Goal: Find specific page/section: Find specific page/section

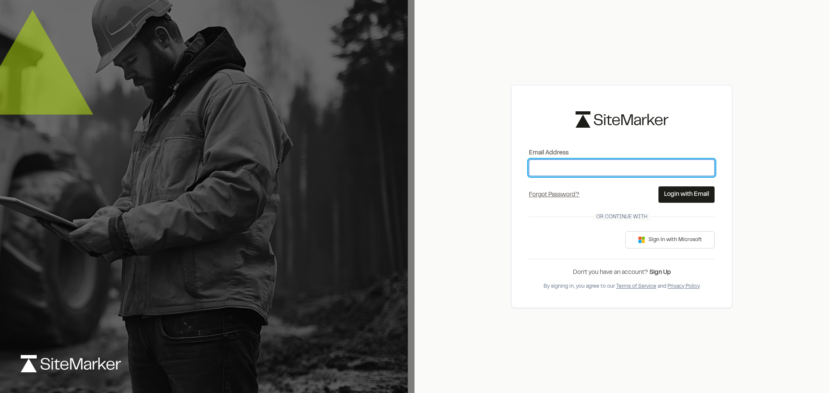
click at [553, 163] on input "Email Address" at bounding box center [622, 168] width 186 height 16
type input "**********"
click at [670, 197] on button "Login with Email" at bounding box center [686, 194] width 56 height 16
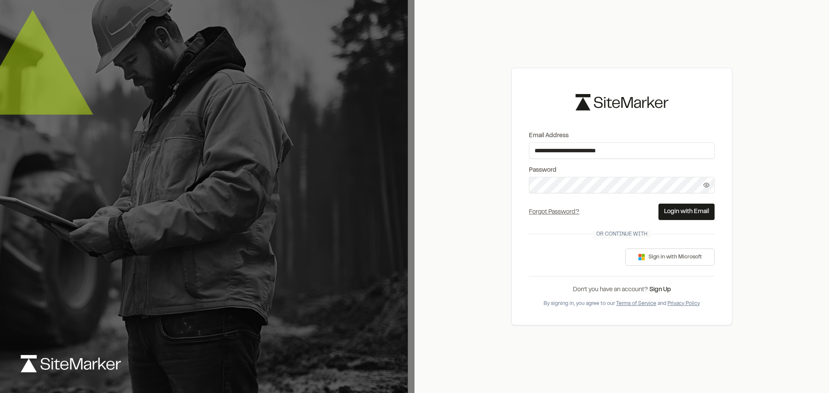
click at [663, 213] on button "Login with Email" at bounding box center [686, 212] width 56 height 16
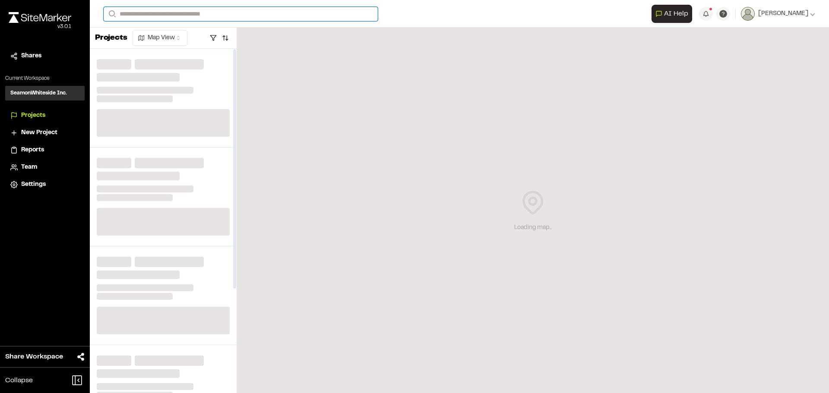
click at [165, 10] on input "Search" at bounding box center [241, 14] width 274 height 14
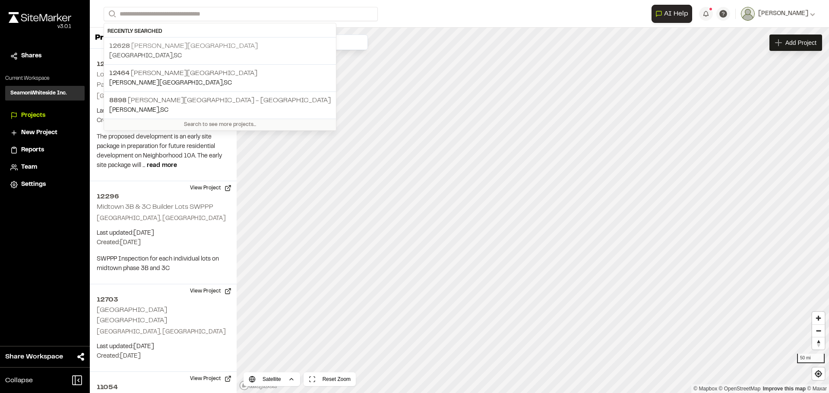
click at [188, 59] on p "[GEOGRAPHIC_DATA] , [GEOGRAPHIC_DATA]" at bounding box center [219, 55] width 221 height 9
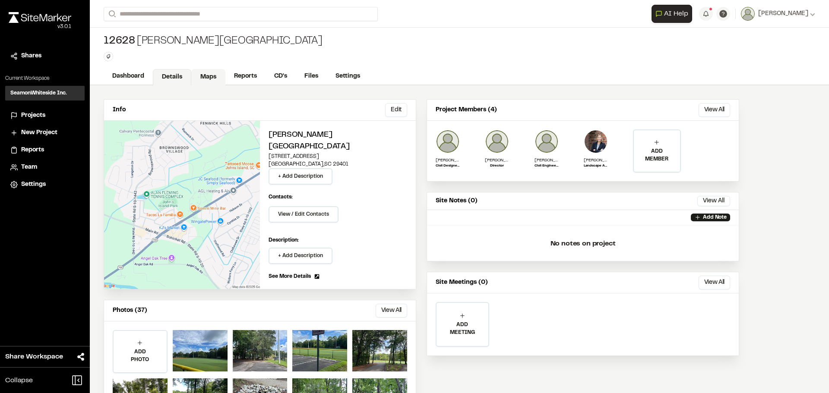
click at [211, 76] on link "Maps" at bounding box center [208, 77] width 34 height 16
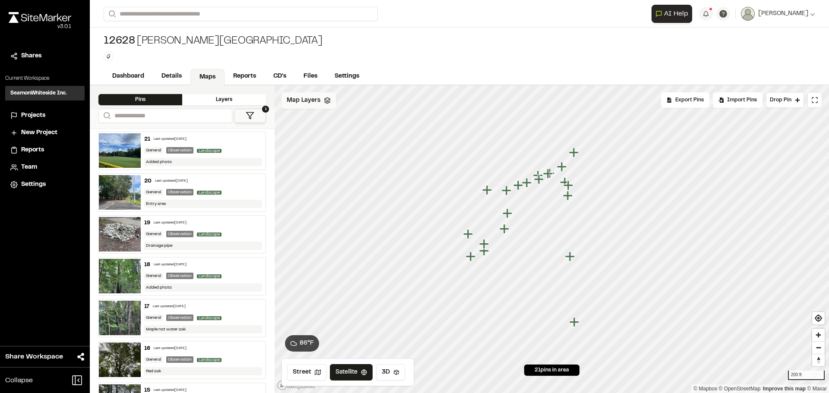
click at [311, 105] on div "Map Layers" at bounding box center [308, 100] width 54 height 16
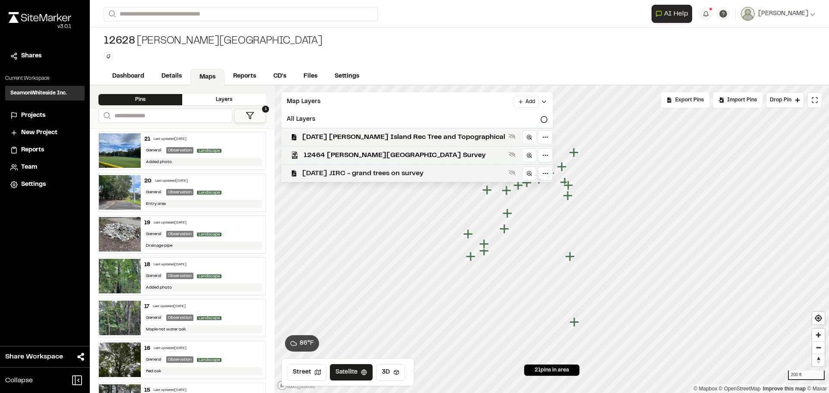
click at [363, 167] on div "[DATE] JIRC - grand trees on survey" at bounding box center [414, 173] width 278 height 18
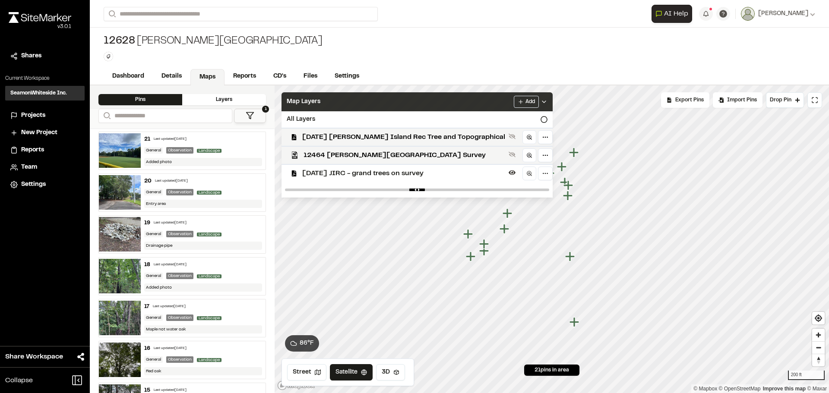
click at [523, 97] on div "Add" at bounding box center [531, 102] width 34 height 12
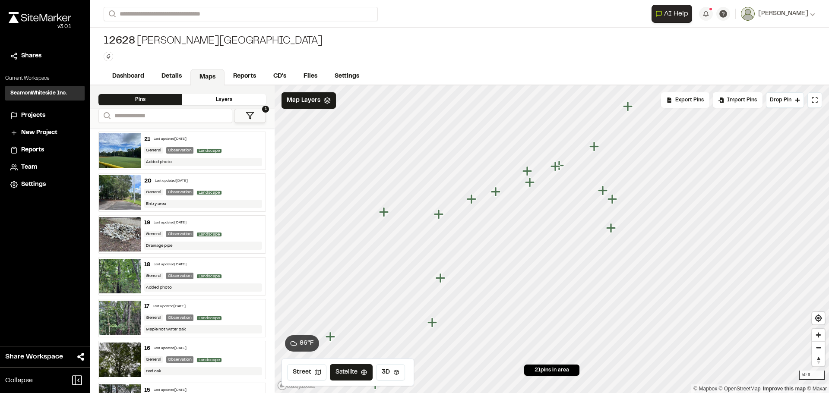
click at [527, 174] on icon "Map marker" at bounding box center [526, 170] width 9 height 9
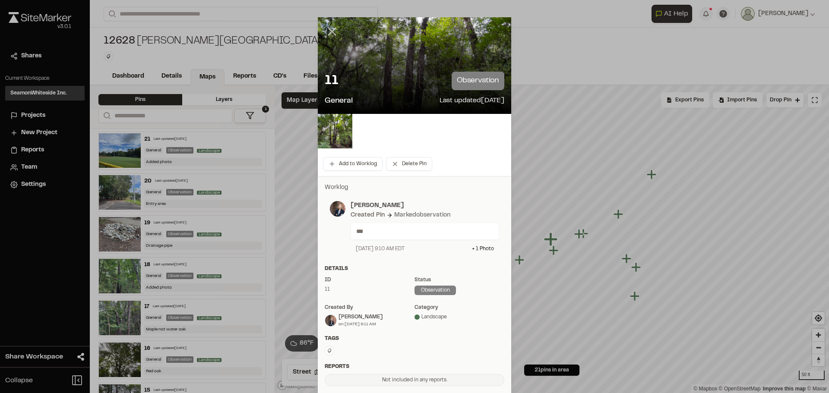
click at [328, 35] on icon at bounding box center [332, 31] width 15 height 15
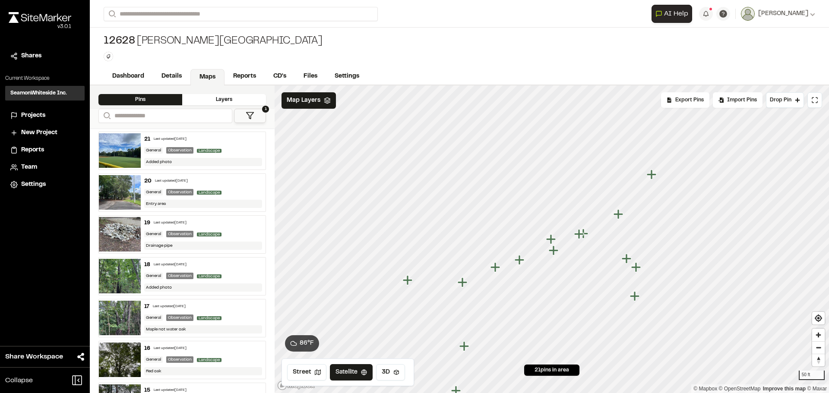
click at [520, 263] on icon "Map marker" at bounding box center [519, 259] width 9 height 9
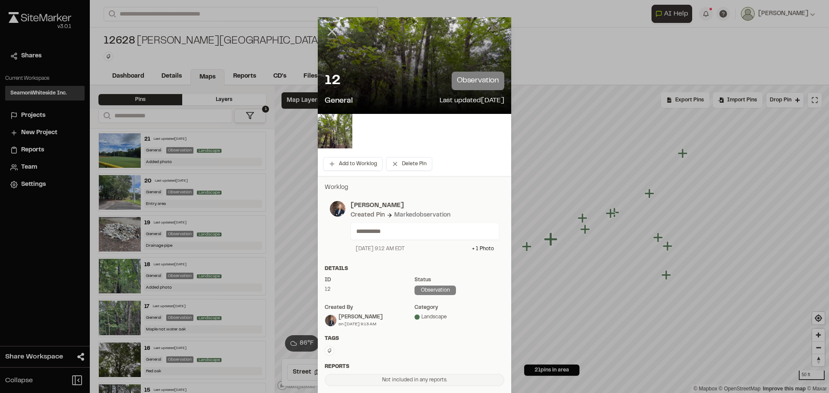
click at [329, 34] on icon at bounding box center [332, 31] width 15 height 15
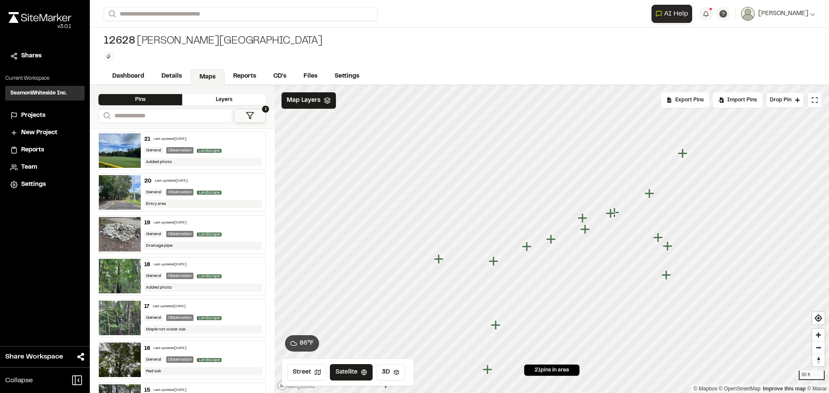
click at [667, 247] on icon "Map marker" at bounding box center [667, 245] width 9 height 9
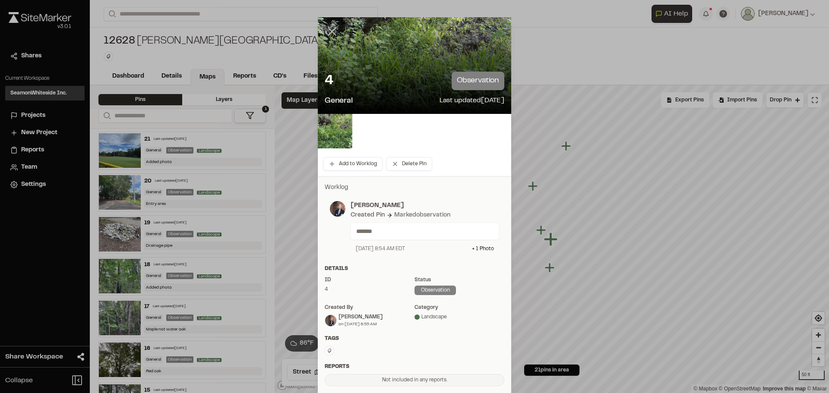
click at [325, 32] on icon at bounding box center [332, 31] width 15 height 15
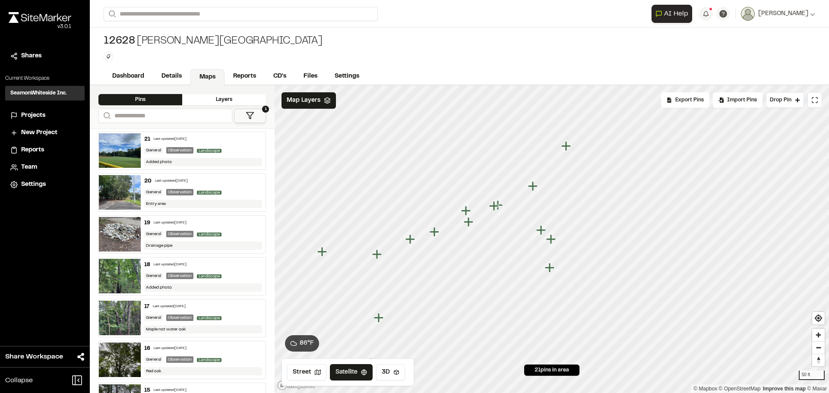
click at [549, 271] on icon "Map marker" at bounding box center [549, 267] width 9 height 9
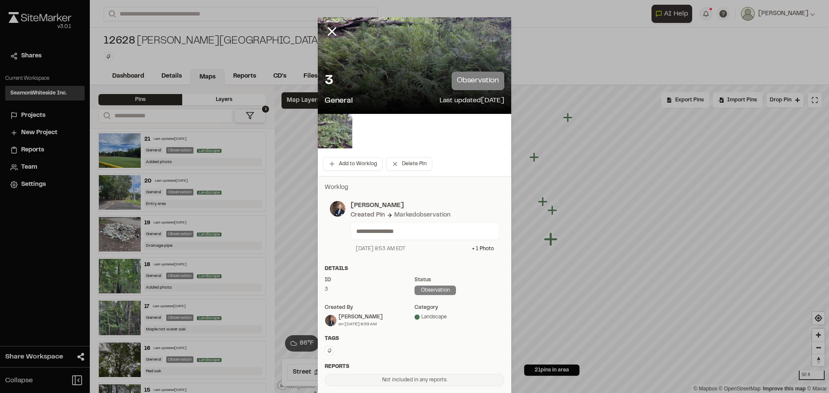
click at [367, 59] on div at bounding box center [414, 65] width 193 height 97
click at [339, 130] on img at bounding box center [335, 131] width 35 height 35
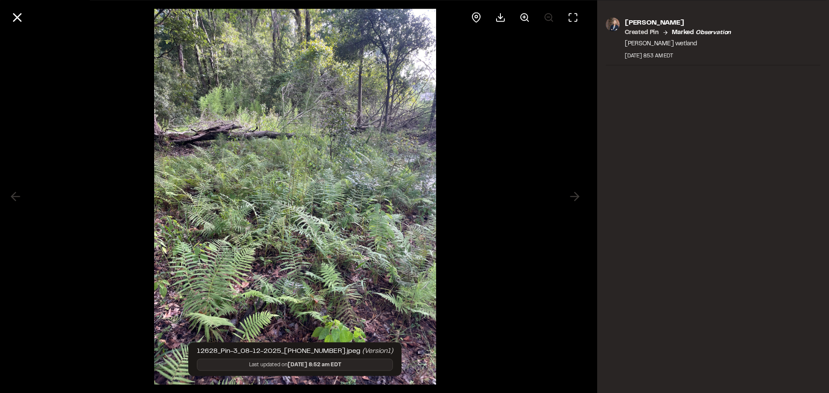
click at [641, 125] on div "[PERSON_NAME] Created Pin Marked observation [PERSON_NAME] wetland [DATE] 8:53 …" at bounding box center [713, 196] width 232 height 393
click at [10, 19] on icon at bounding box center [17, 17] width 15 height 15
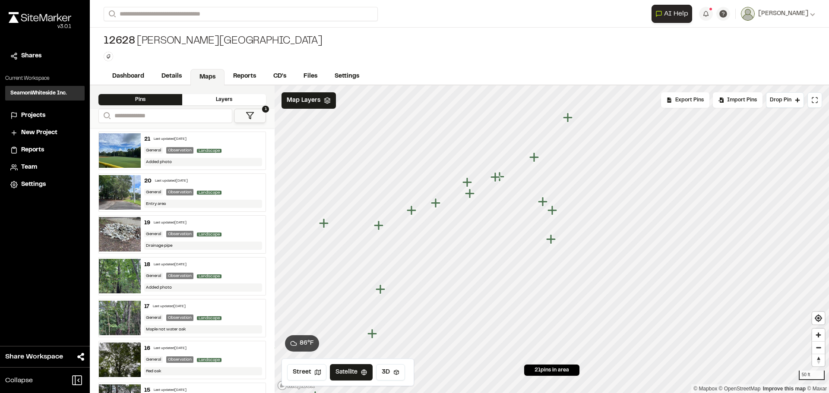
click at [543, 206] on icon "Map marker" at bounding box center [542, 201] width 9 height 9
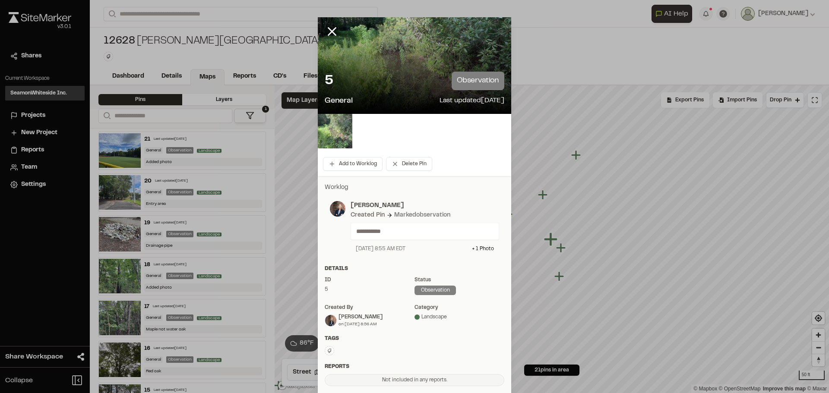
click at [334, 125] on img at bounding box center [335, 131] width 35 height 35
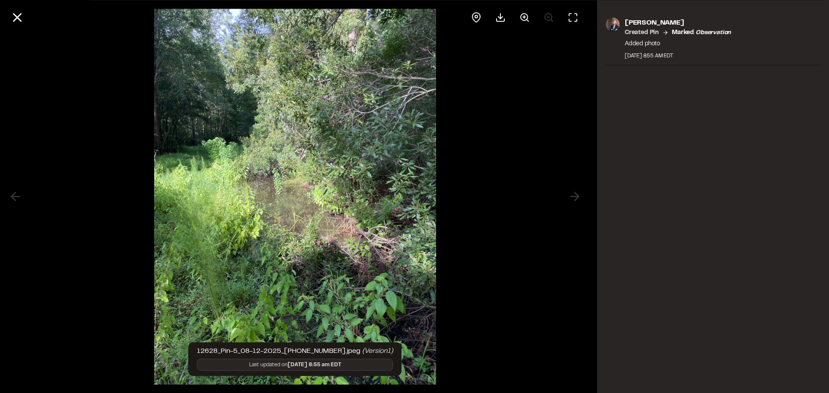
click at [655, 119] on div "[PERSON_NAME] Created Pin Marked observation Added photo [DATE] 8:55 AM EDT" at bounding box center [713, 196] width 232 height 393
click at [19, 23] on icon at bounding box center [17, 17] width 15 height 15
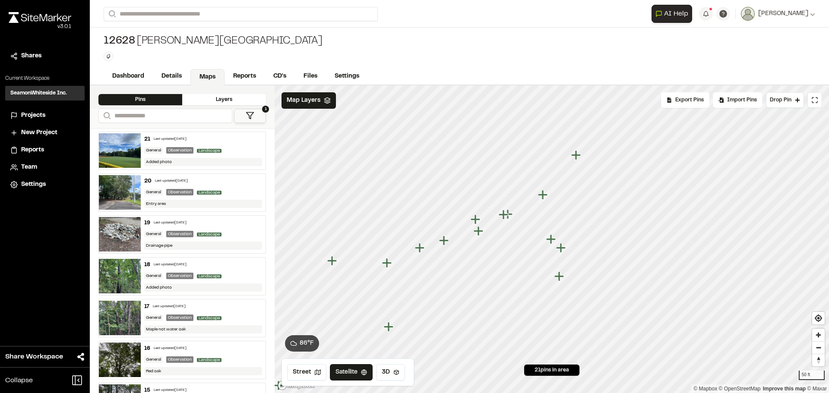
click at [389, 266] on icon "Map marker" at bounding box center [387, 263] width 11 height 11
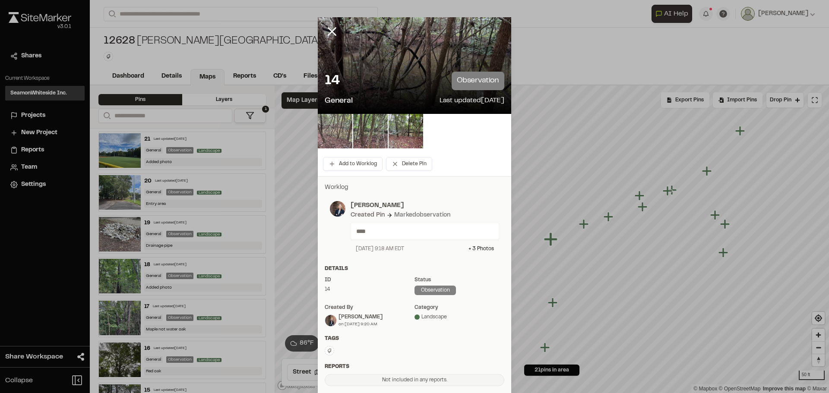
click at [343, 129] on img at bounding box center [335, 131] width 35 height 35
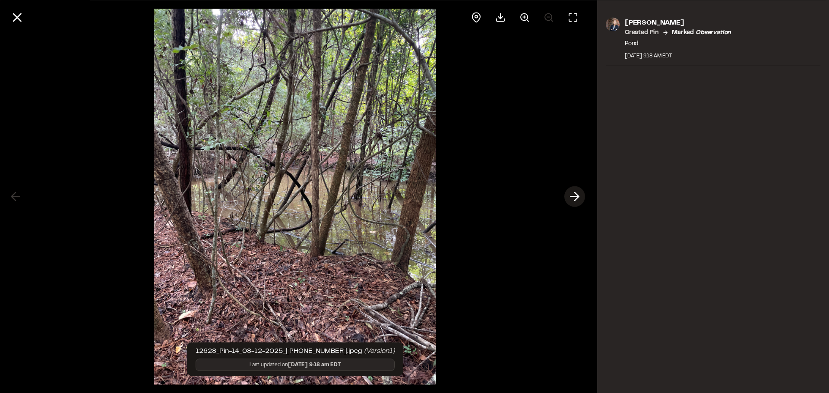
click at [568, 197] on icon at bounding box center [575, 197] width 14 height 15
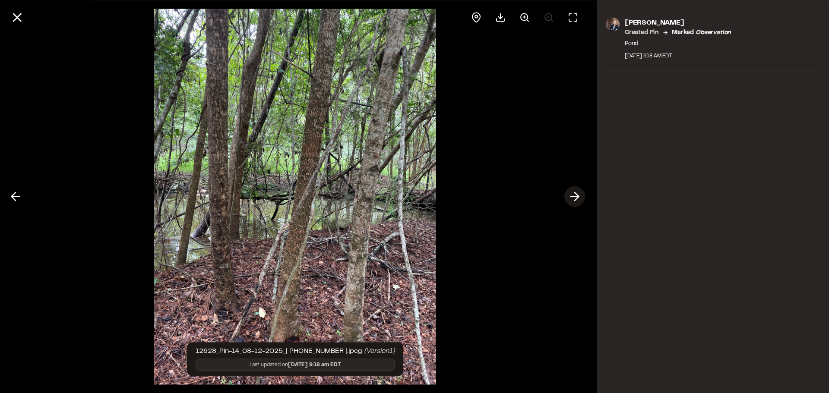
click at [567, 196] on button at bounding box center [574, 196] width 21 height 21
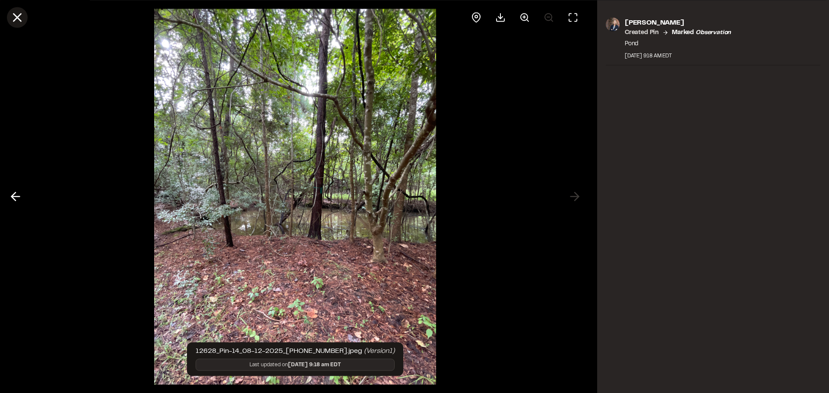
click at [24, 19] on icon at bounding box center [17, 17] width 15 height 15
